Goal: Information Seeking & Learning: Stay updated

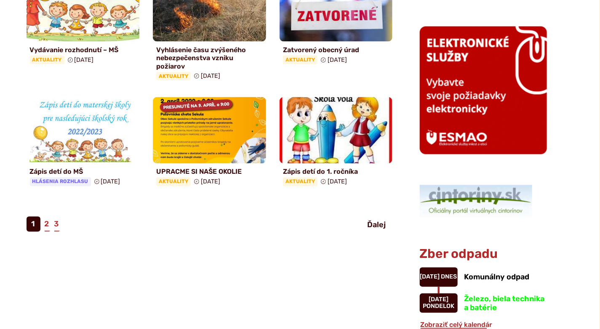
scroll to position [535, 0]
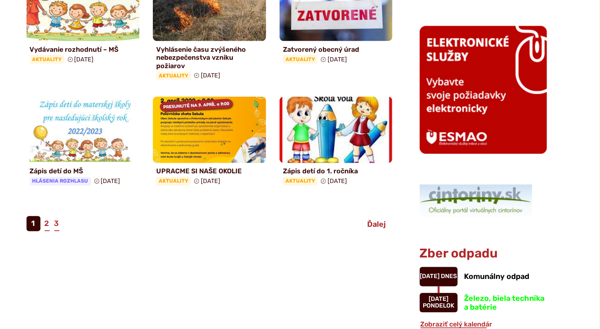
click at [381, 222] on span "Ďalej" at bounding box center [376, 224] width 19 height 9
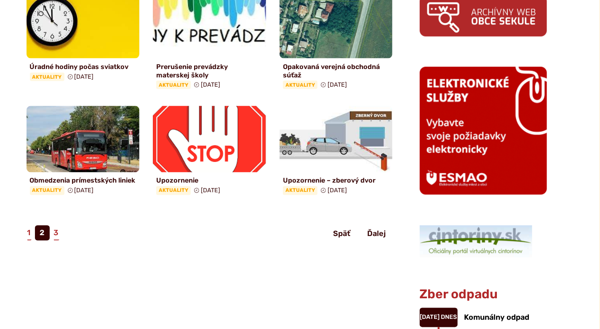
scroll to position [497, 0]
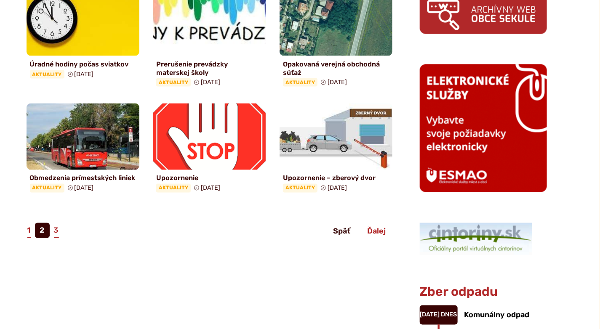
click at [377, 227] on span "Ďalej" at bounding box center [376, 231] width 19 height 9
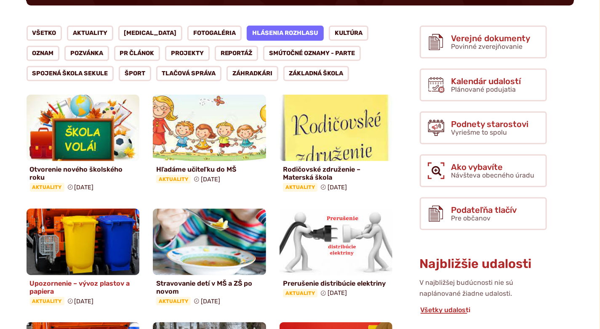
scroll to position [153, 0]
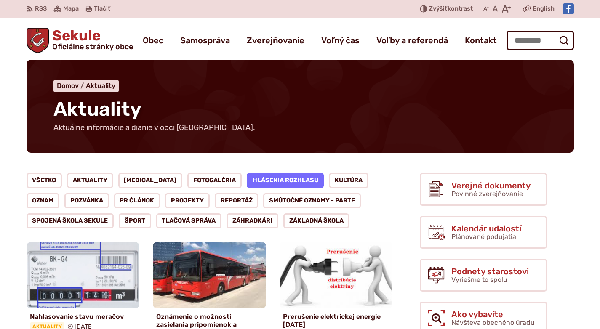
scroll to position [535, 0]
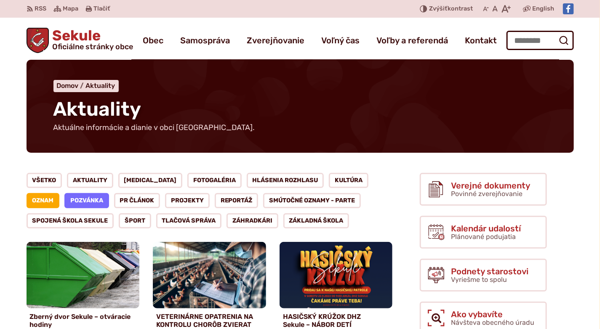
click at [64, 201] on link "Pozvánka" at bounding box center [86, 200] width 45 height 15
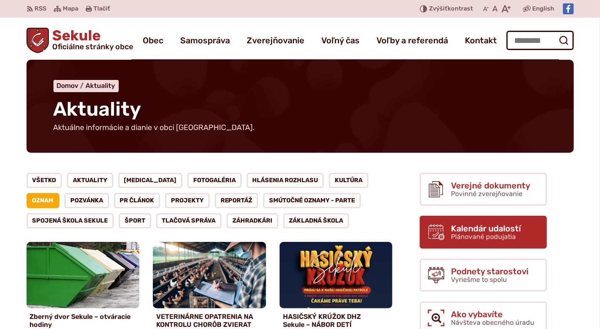
click at [467, 233] on span "Plánované podujatia" at bounding box center [483, 237] width 65 height 8
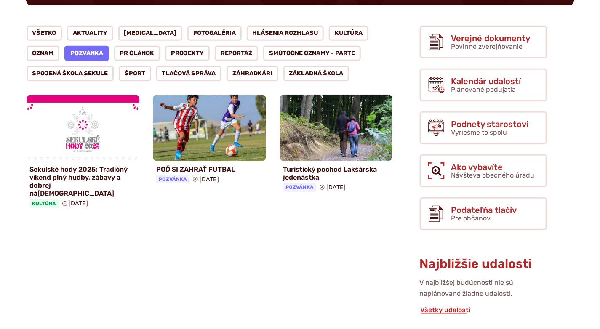
scroll to position [153, 0]
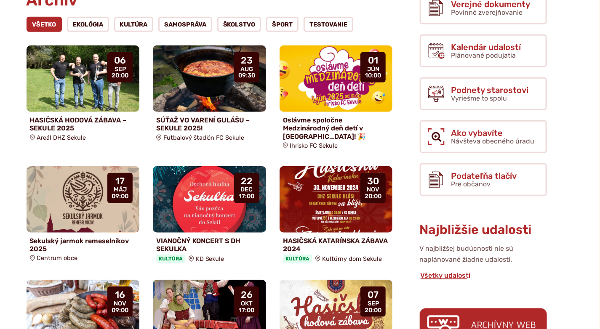
scroll to position [191, 0]
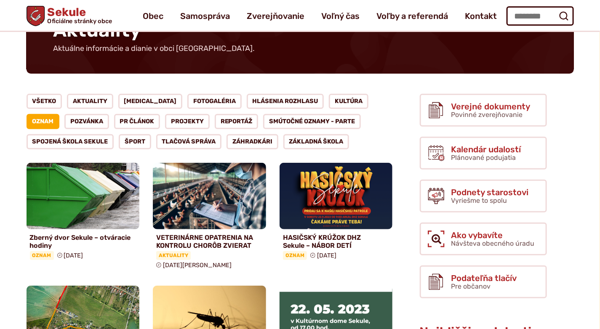
scroll to position [76, 0]
